Goal: Information Seeking & Learning: Learn about a topic

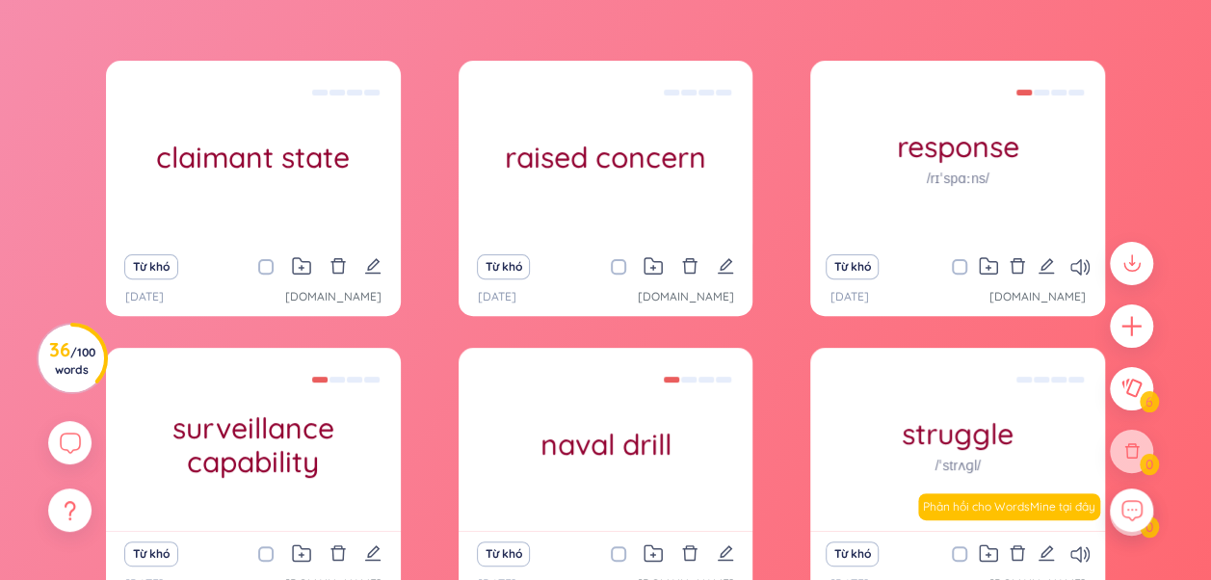
scroll to position [289, 0]
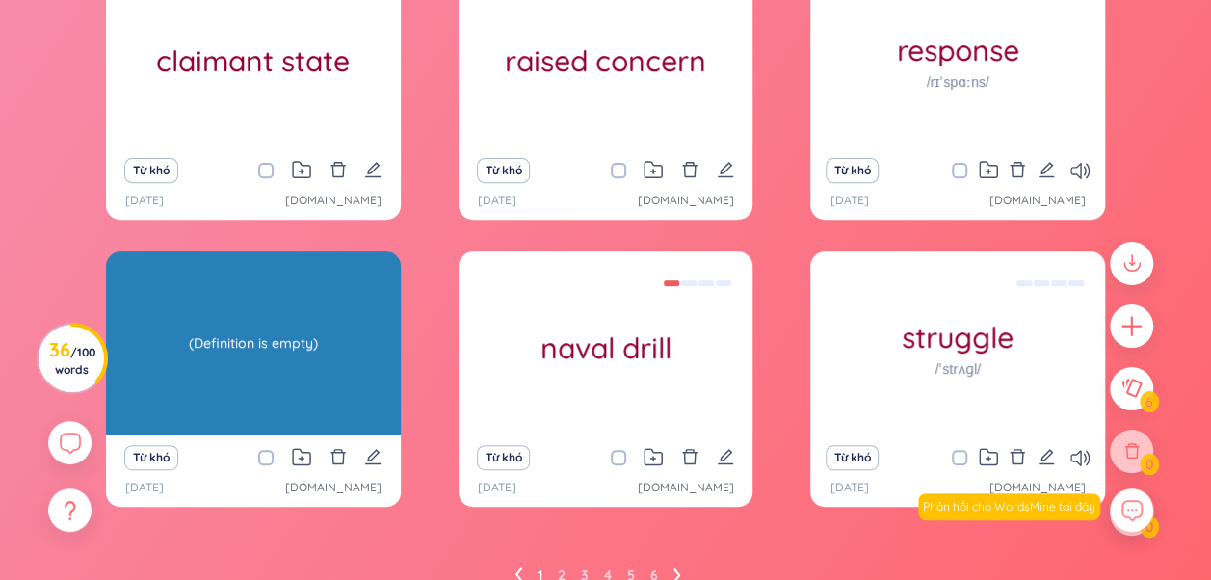
click at [274, 282] on div "surveillance capability (Definition is empty)" at bounding box center [253, 342] width 295 height 183
click at [272, 339] on div "(Definition is empty)" at bounding box center [253, 342] width 275 height 173
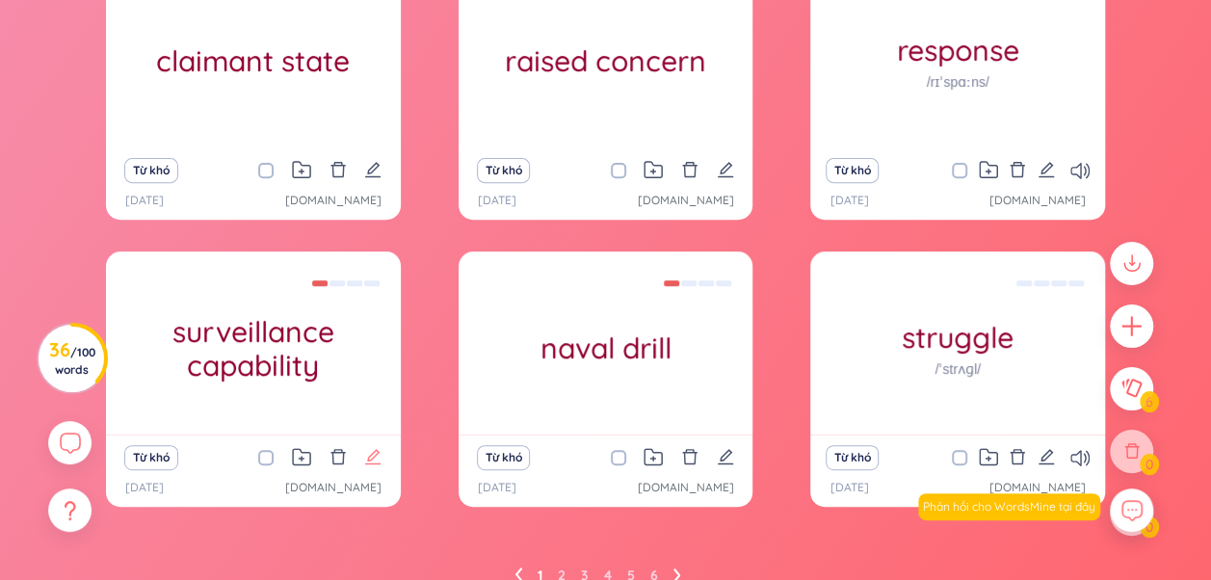
click at [378, 455] on icon "edit" at bounding box center [372, 456] width 17 height 17
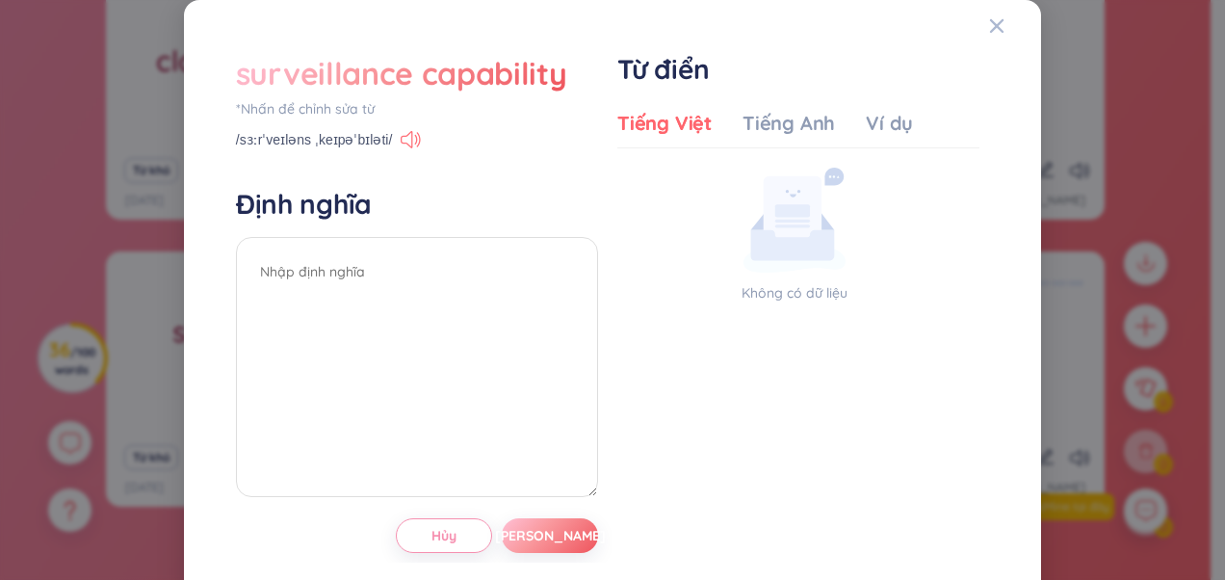
click at [415, 141] on icon at bounding box center [416, 139] width 3 height 10
click at [406, 136] on icon at bounding box center [411, 139] width 20 height 17
click at [989, 18] on icon "Close" at bounding box center [996, 25] width 15 height 15
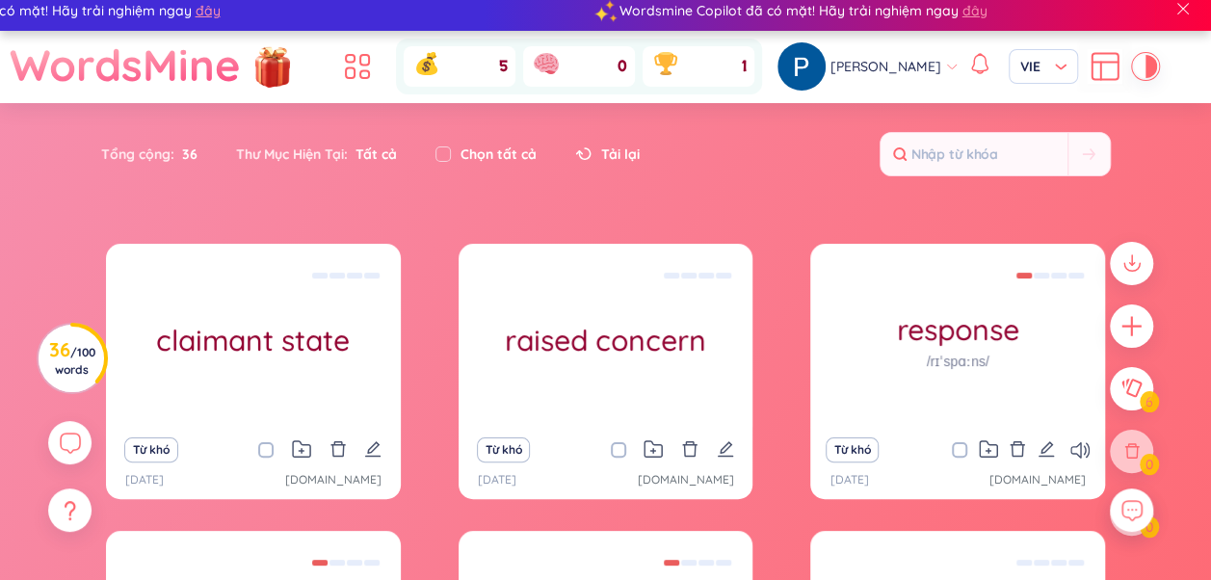
scroll to position [376, 0]
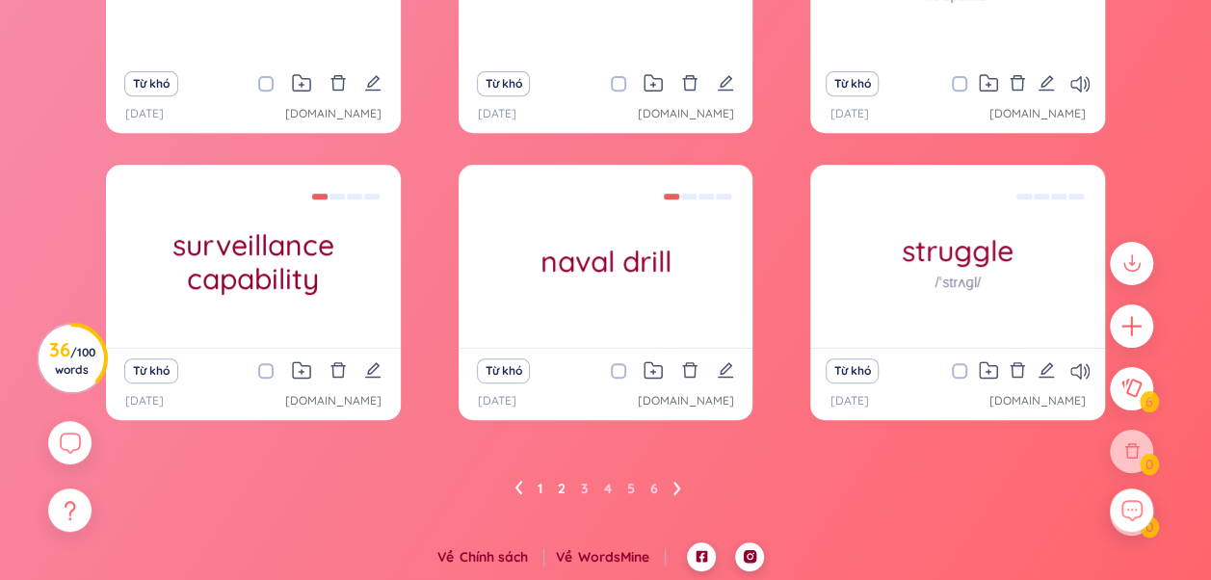
click at [561, 490] on link "2" at bounding box center [562, 488] width 8 height 29
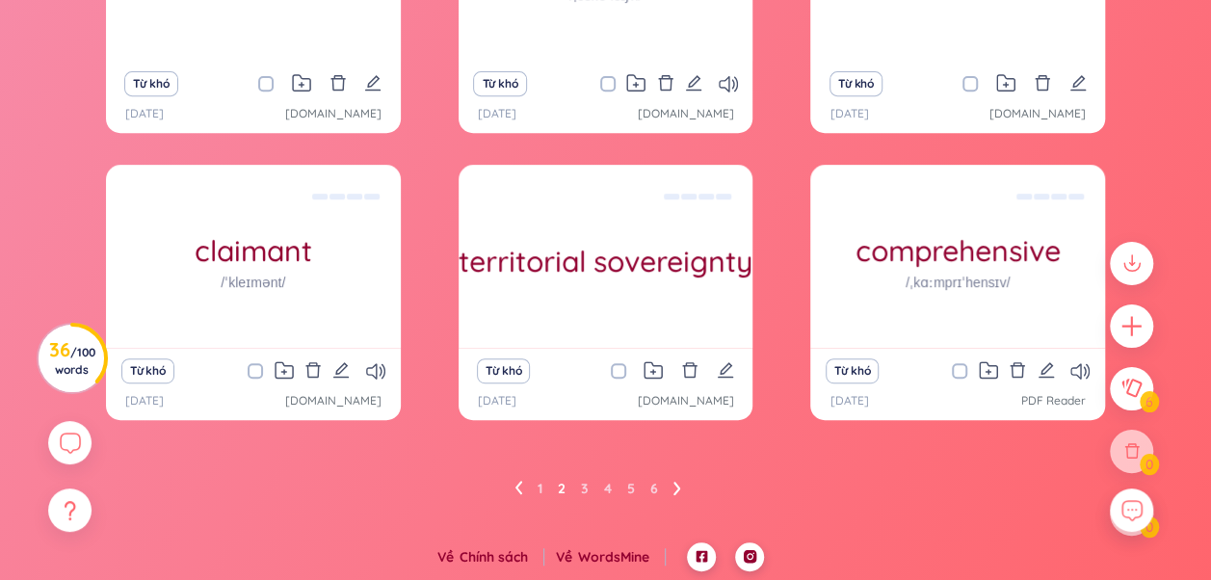
click at [536, 490] on ul "1 2 3 4 5 6" at bounding box center [605, 488] width 182 height 31
click at [543, 492] on ul "1 2 3 4 5 6" at bounding box center [605, 488] width 182 height 31
click at [541, 491] on link "1" at bounding box center [539, 488] width 5 height 29
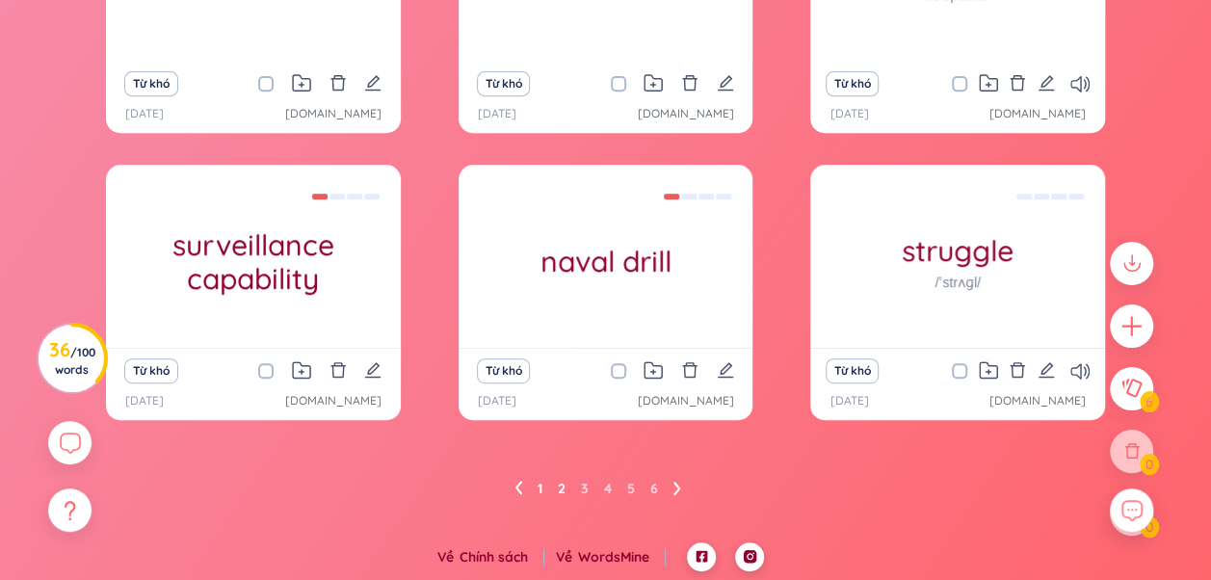
click at [560, 486] on link "2" at bounding box center [562, 488] width 8 height 29
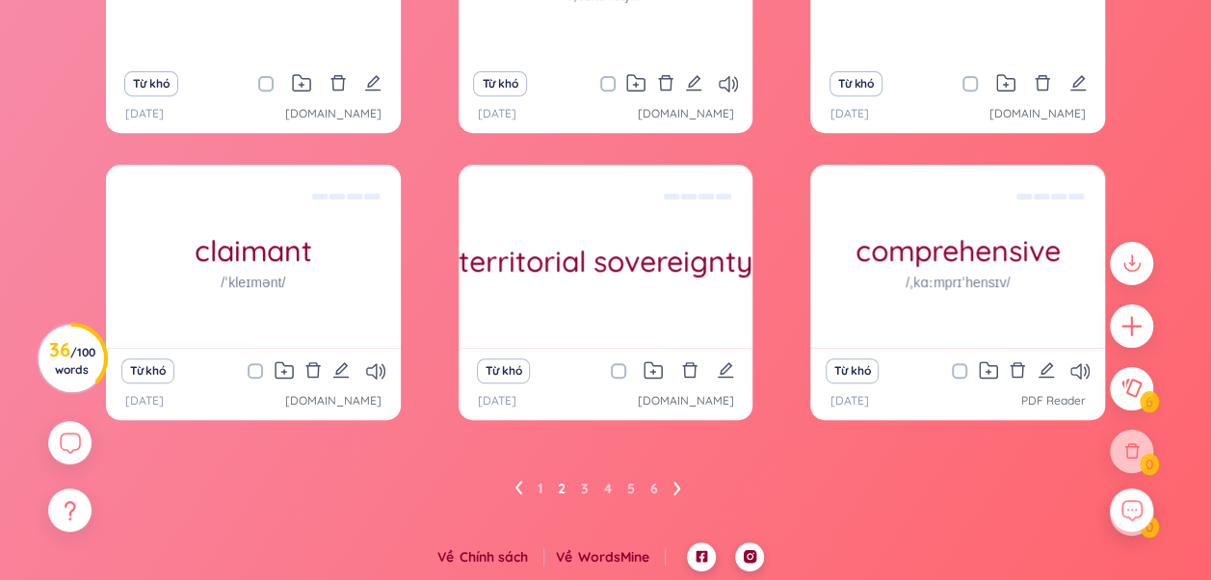
scroll to position [183, 0]
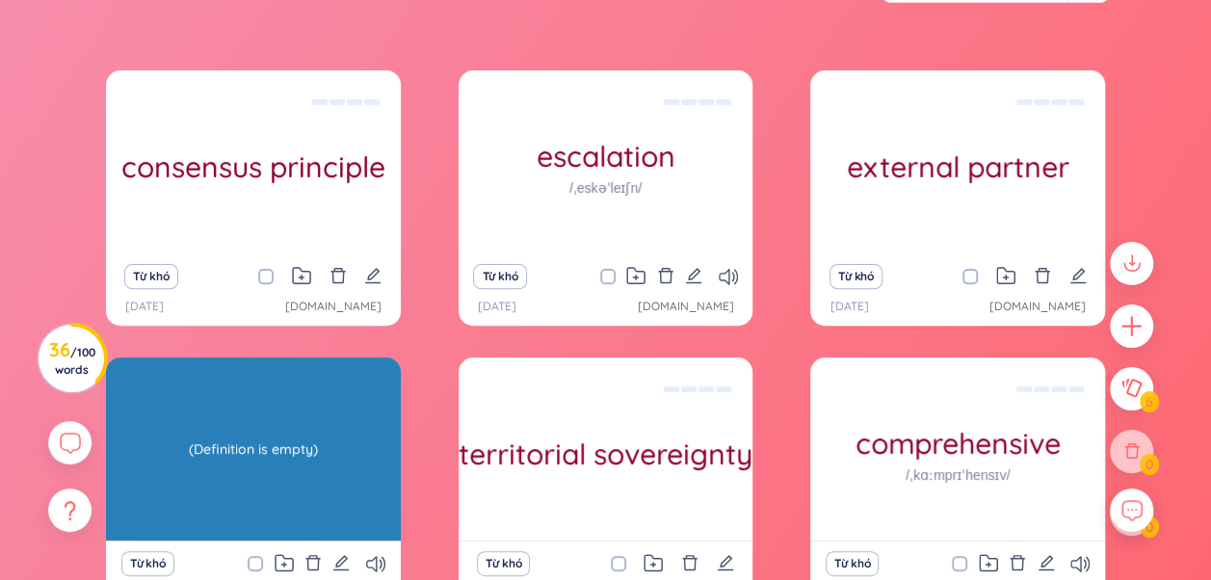
click at [302, 477] on div "(Definition is empty)" at bounding box center [253, 448] width 275 height 173
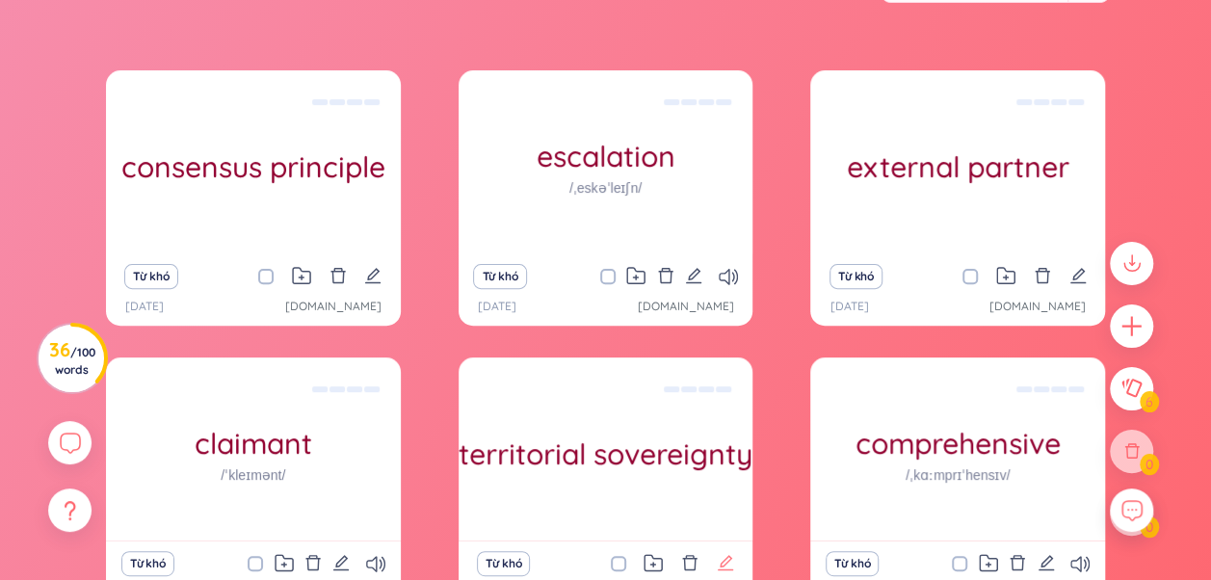
click at [727, 555] on icon "edit" at bounding box center [725, 562] width 17 height 17
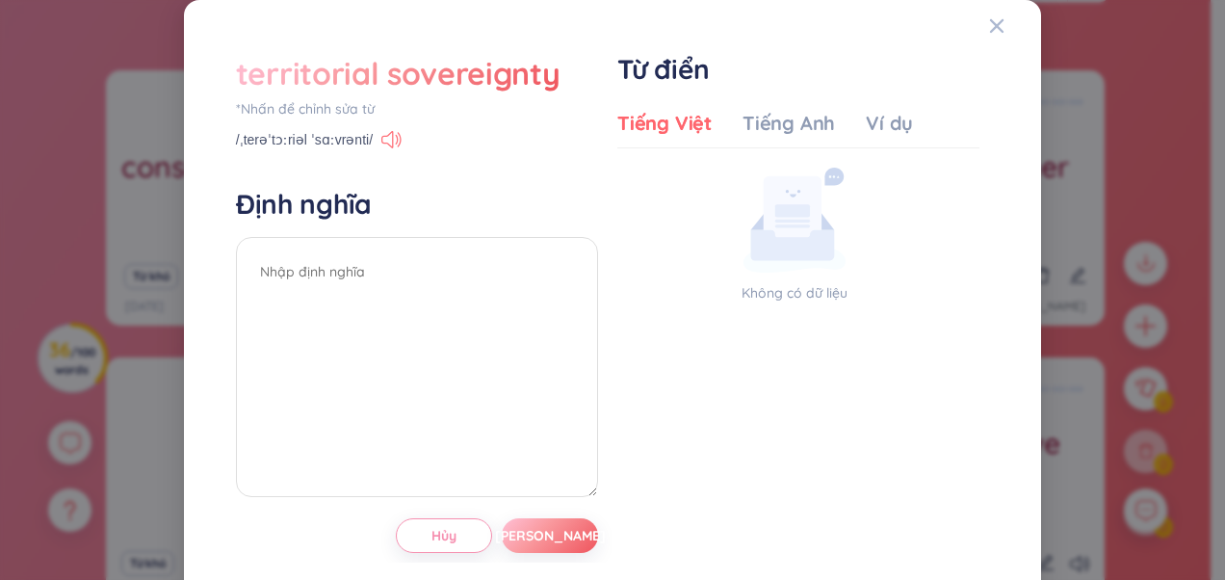
click at [381, 138] on icon at bounding box center [391, 139] width 20 height 17
click at [989, 23] on icon "Close" at bounding box center [996, 25] width 15 height 15
